Goal: Check status: Check status

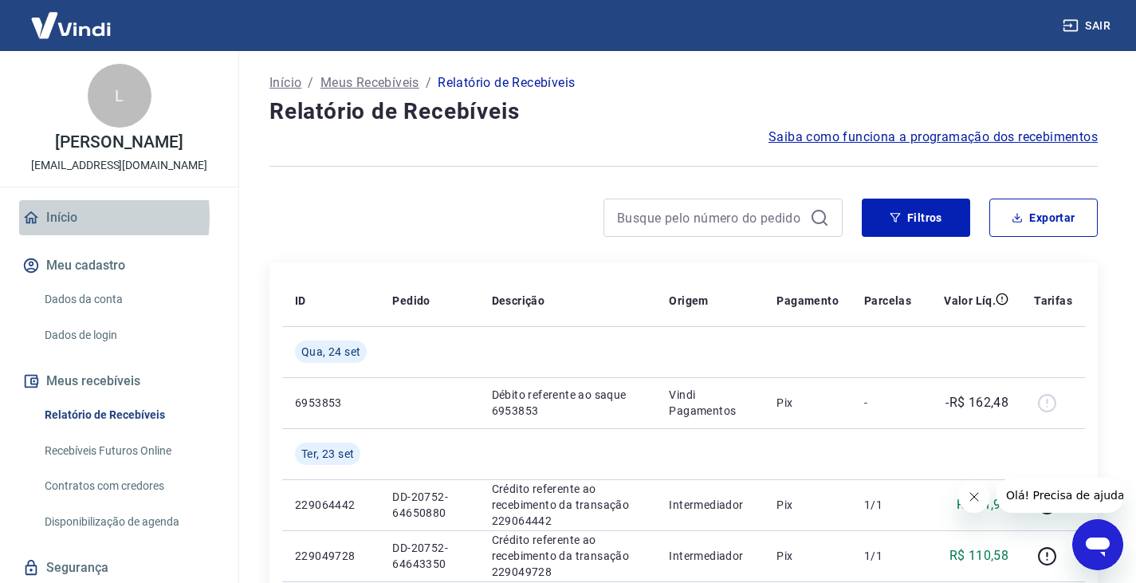
click at [62, 234] on link "Início" at bounding box center [119, 217] width 200 height 35
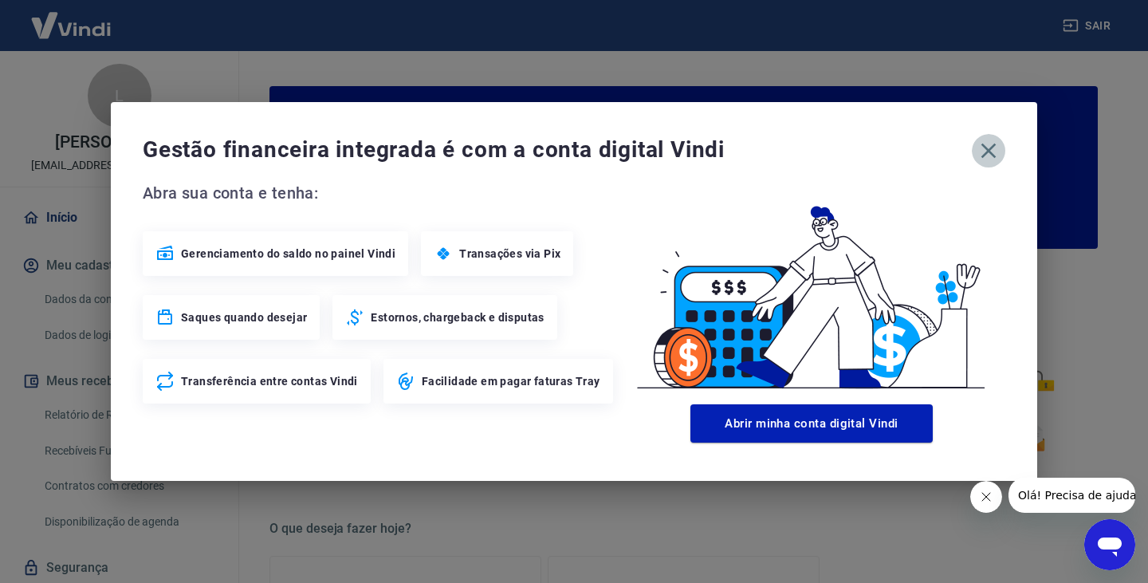
click at [985, 160] on icon "button" at bounding box center [989, 151] width 26 height 26
